Goal: Task Accomplishment & Management: Manage account settings

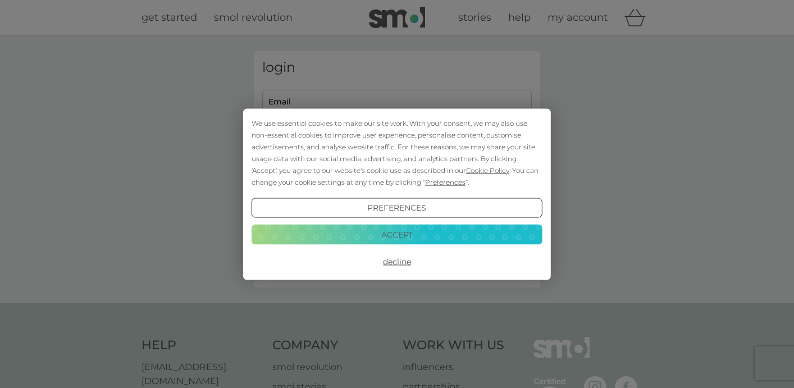
click at [384, 229] on button "Accept" at bounding box center [397, 235] width 291 height 20
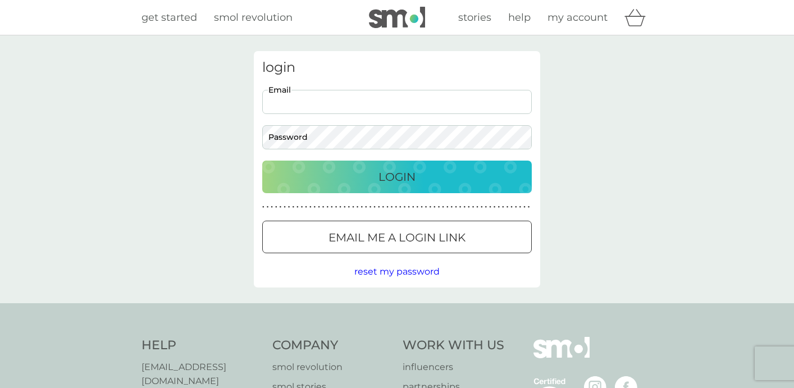
click at [333, 103] on input "Email" at bounding box center [397, 102] width 270 height 24
type input "[EMAIL_ADDRESS][DOMAIN_NAME]"
click at [262, 161] on button "Login" at bounding box center [397, 177] width 270 height 33
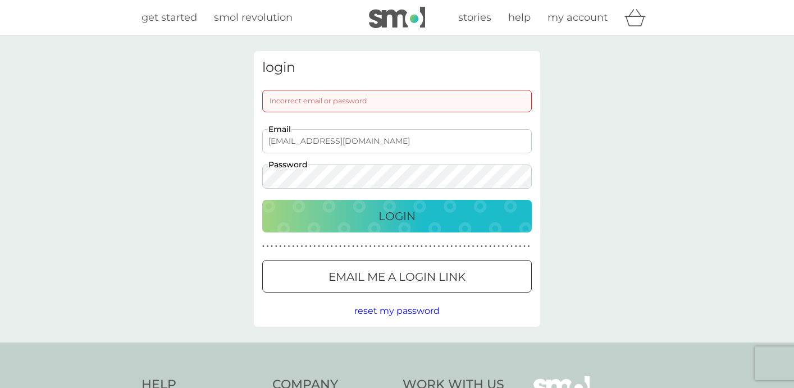
click at [262, 200] on button "Login" at bounding box center [397, 216] width 270 height 33
click at [368, 284] on p "Email me a login link" at bounding box center [397, 277] width 137 height 18
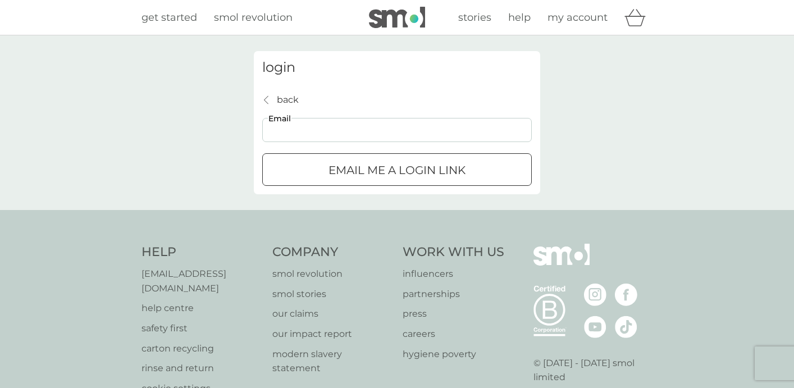
click at [394, 125] on input "Email" at bounding box center [397, 130] width 270 height 24
type input "[EMAIL_ADDRESS][DOMAIN_NAME]"
click button "Email me a login link" at bounding box center [397, 169] width 270 height 33
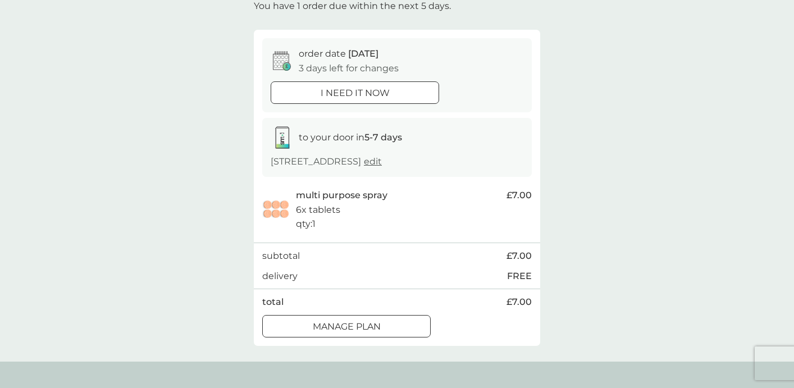
scroll to position [97, 0]
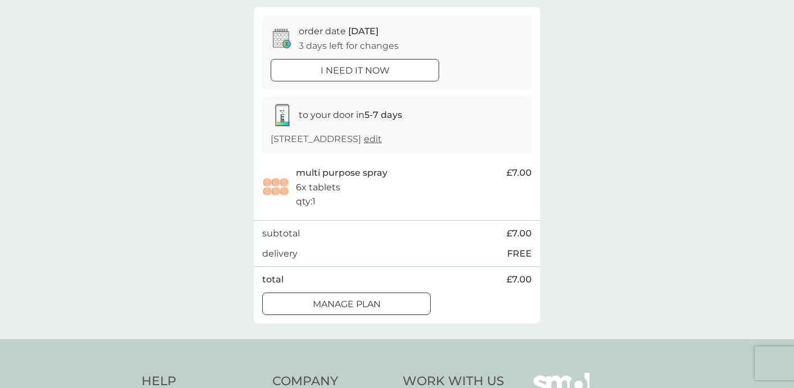
click at [366, 312] on p "Manage plan" at bounding box center [347, 304] width 68 height 15
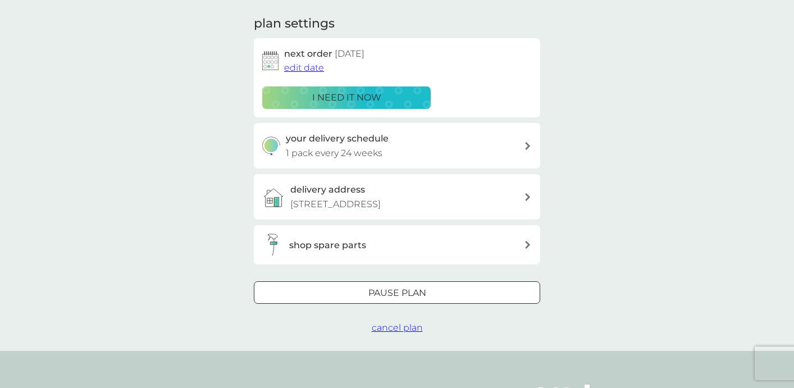
scroll to position [157, 0]
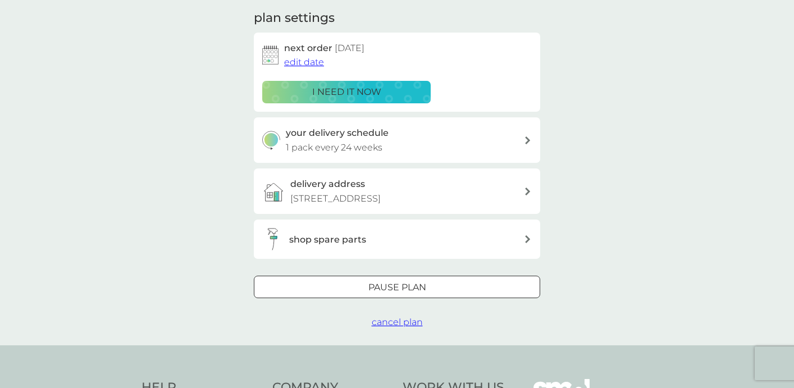
click at [404, 294] on div at bounding box center [397, 288] width 40 height 12
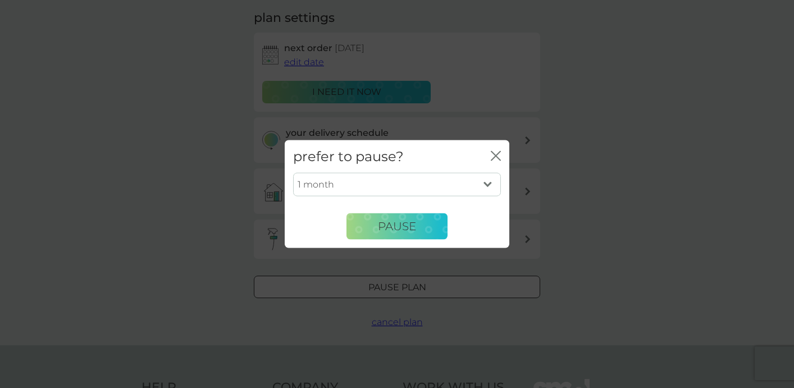
click at [397, 182] on select "1 month 2 months 3 months 4 months 5 months 6 months" at bounding box center [397, 185] width 208 height 24
click at [407, 185] on select "1 month 2 months 3 months 4 months 5 months 6 months" at bounding box center [397, 185] width 208 height 24
select select "6"
click at [371, 218] on button "Pause" at bounding box center [397, 226] width 101 height 27
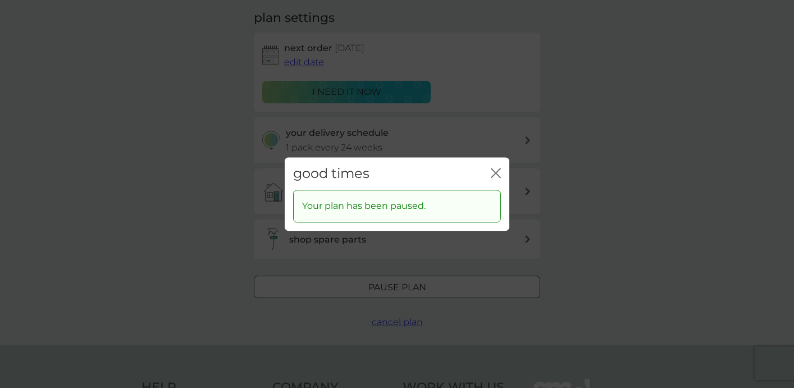
click at [495, 167] on div "close" at bounding box center [496, 174] width 10 height 16
